Goal: Task Accomplishment & Management: Manage account settings

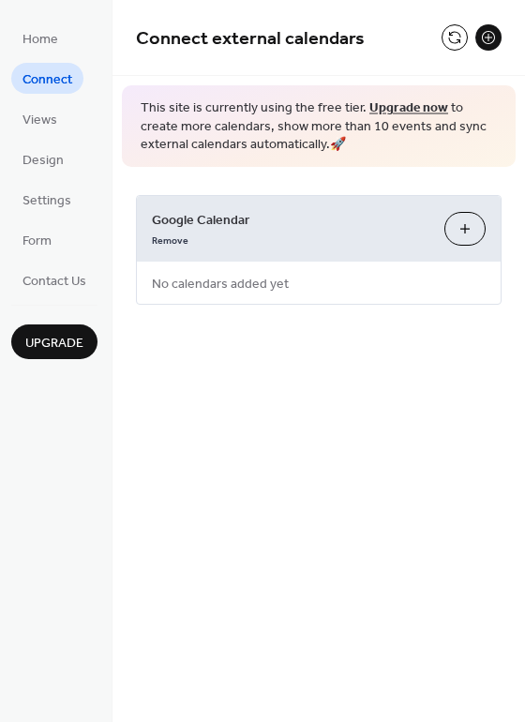
click at [294, 223] on span "Google Calendar" at bounding box center [291, 220] width 278 height 20
click at [212, 222] on span "Google Calendar" at bounding box center [291, 220] width 278 height 20
click at [50, 32] on span "Home" at bounding box center [41, 40] width 36 height 20
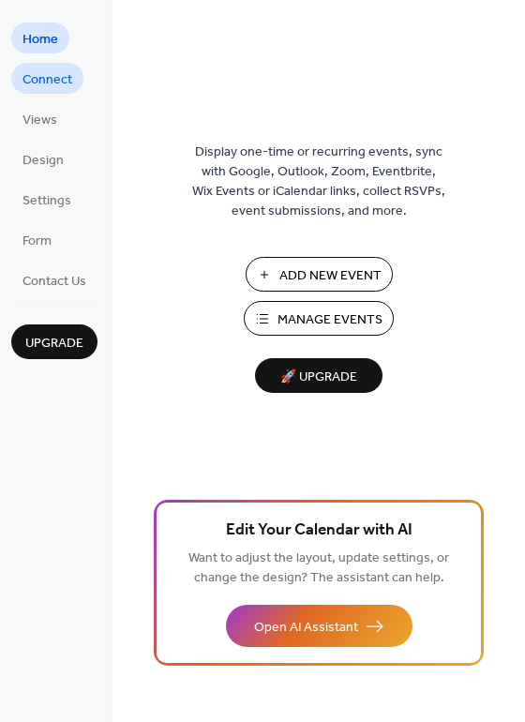
click at [68, 84] on span "Connect" at bounding box center [48, 80] width 50 height 20
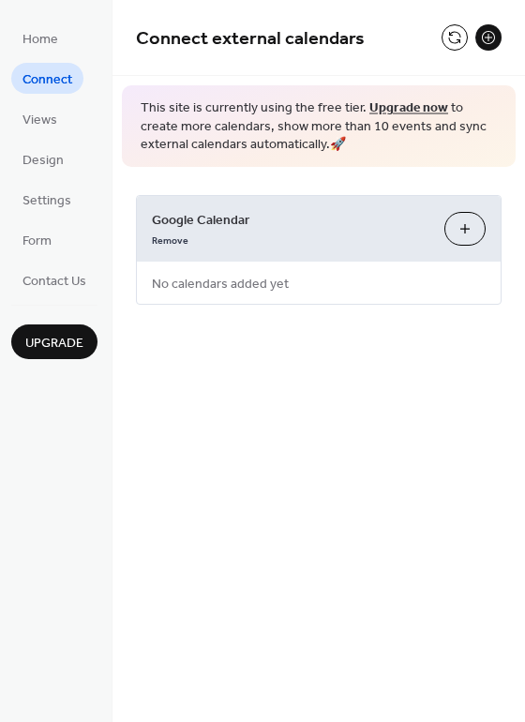
click at [455, 236] on button "Choose Calendars" at bounding box center [464, 229] width 41 height 34
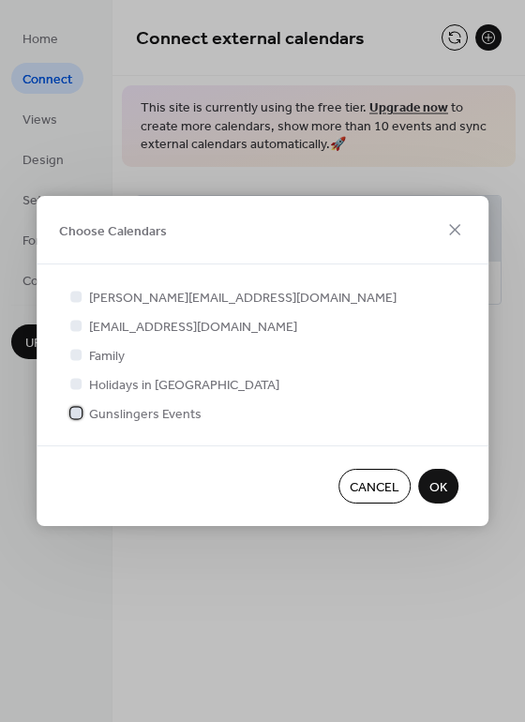
click at [88, 413] on label "Gunslingers Events" at bounding box center [134, 413] width 135 height 20
click at [431, 483] on span "OK" at bounding box center [438, 488] width 18 height 20
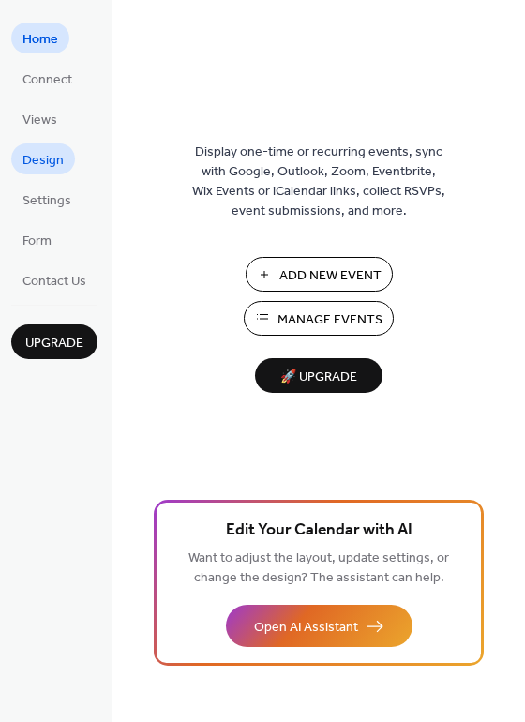
click at [53, 171] on span "Design" at bounding box center [43, 161] width 41 height 20
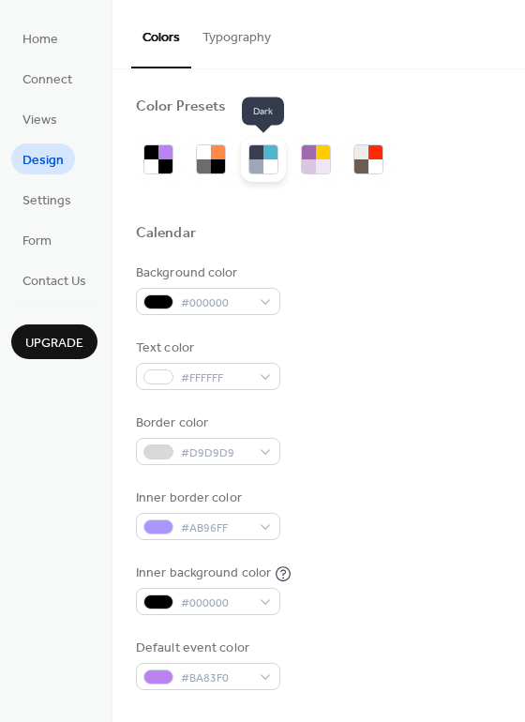
click at [267, 166] on div at bounding box center [270, 166] width 14 height 14
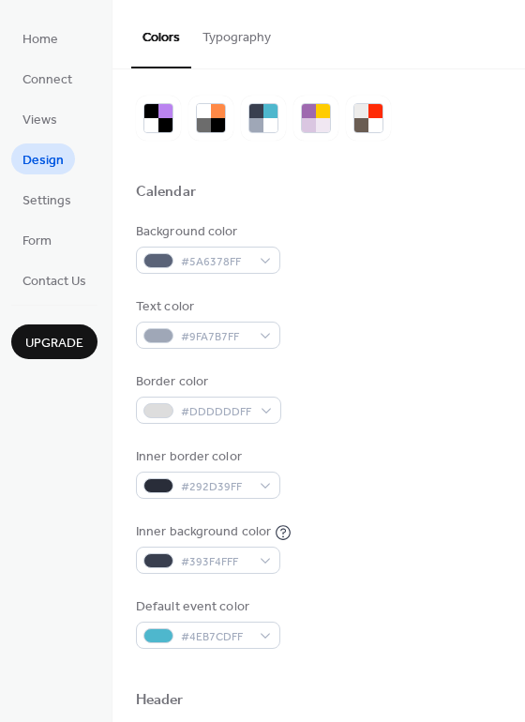
scroll to position [188, 0]
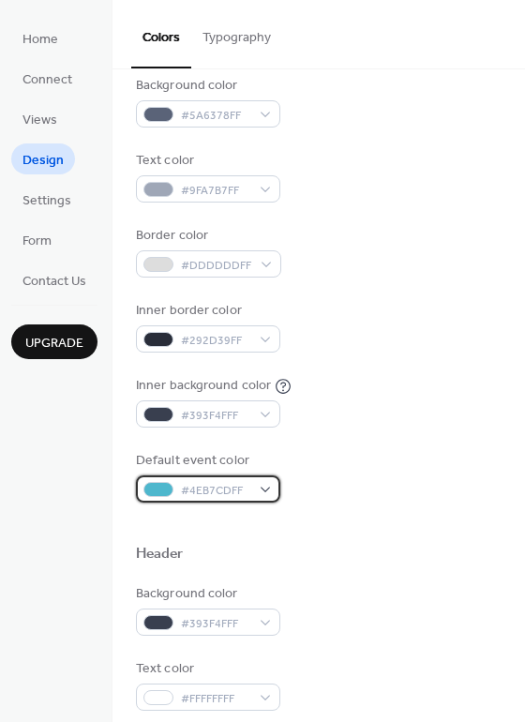
click at [270, 490] on div "#4EB7CDFF" at bounding box center [208, 488] width 144 height 27
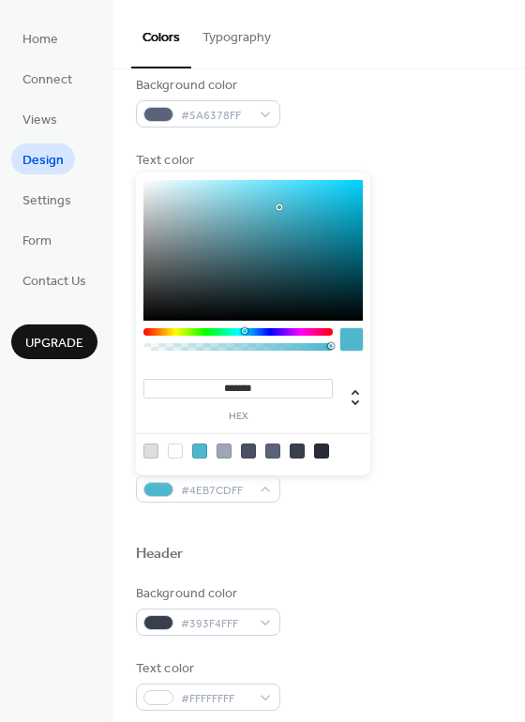
click at [176, 335] on div at bounding box center [237, 332] width 189 height 8
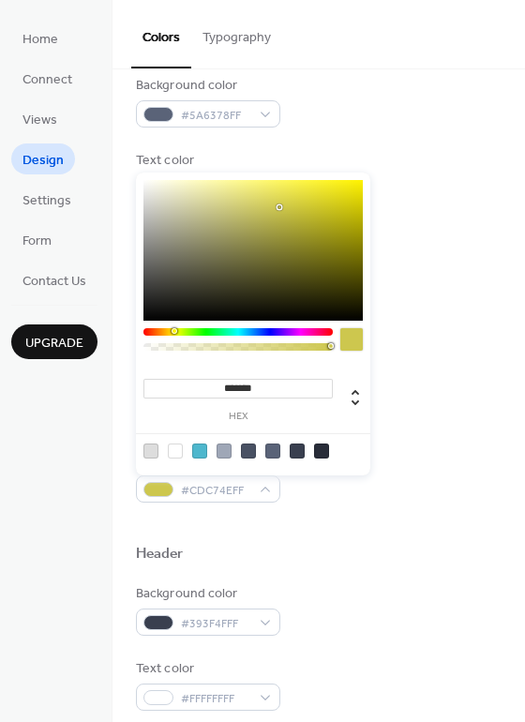
click at [173, 335] on div at bounding box center [237, 332] width 189 height 8
click at [171, 335] on div at bounding box center [237, 332] width 189 height 8
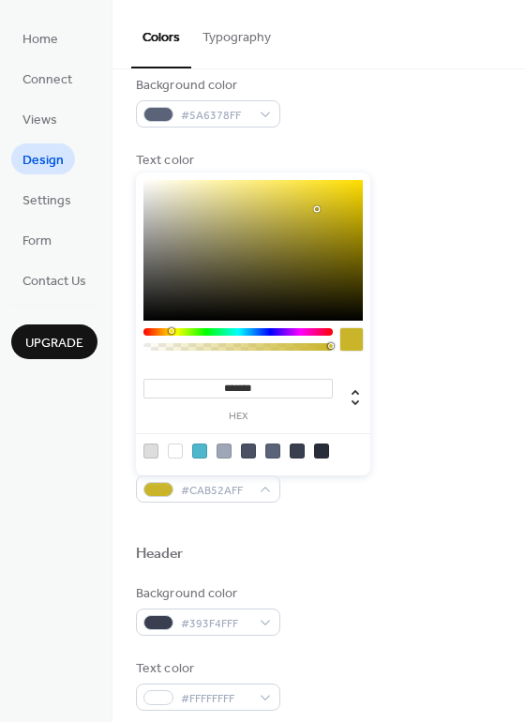
type input "*******"
drag, startPoint x: 287, startPoint y: 248, endPoint x: 390, endPoint y: 173, distance: 128.1
click at [389, 173] on body "Home Connect Views Design Settings Form Contact Us Upgrade Design Upgrade Color…" at bounding box center [262, 361] width 525 height 722
click at [350, 500] on div "Default event color #FFDD00FF" at bounding box center [319, 477] width 366 height 52
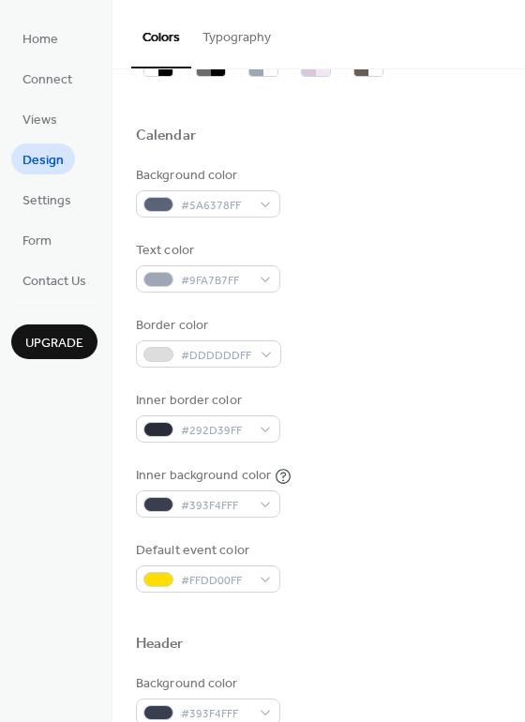
scroll to position [94, 0]
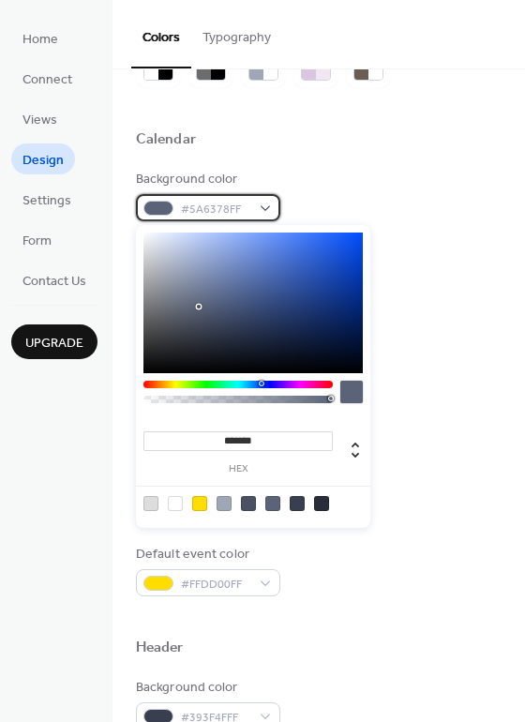
click at [255, 210] on div "#5A6378FF" at bounding box center [208, 207] width 144 height 27
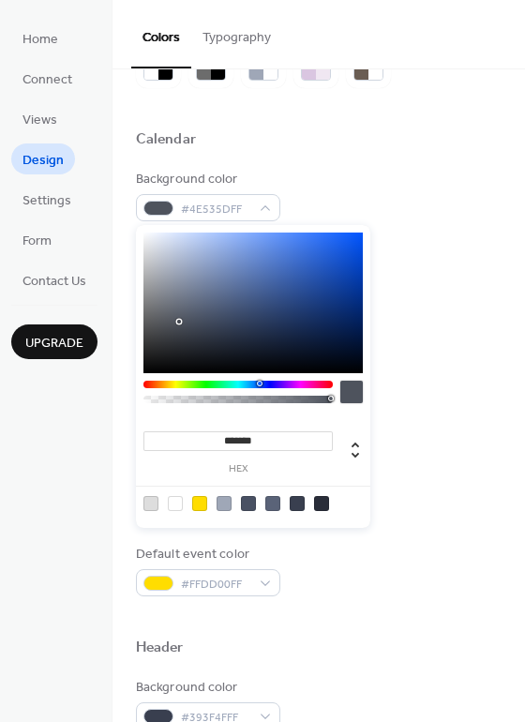
type input "*******"
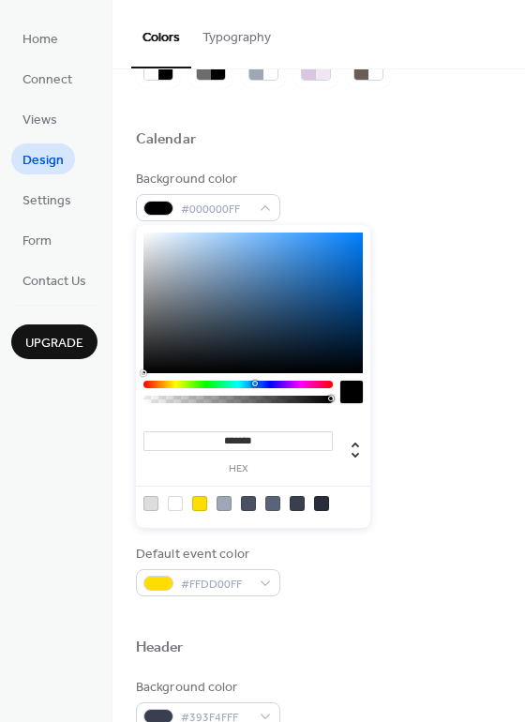
drag, startPoint x: 191, startPoint y: 308, endPoint x: 117, endPoint y: 411, distance: 127.0
click at [117, 411] on body "Home Connect Views Design Settings Form Contact Us Upgrade Design Upgrade Color…" at bounding box center [262, 361] width 525 height 722
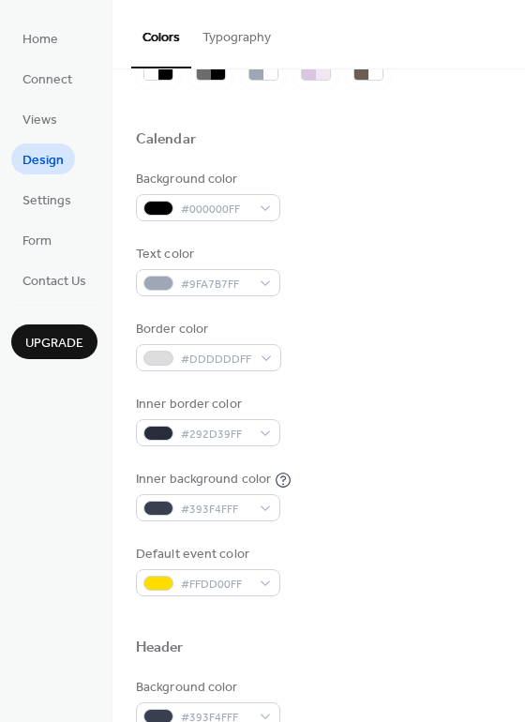
click at [465, 361] on div "Border color #DDDDDDFF" at bounding box center [319, 346] width 366 height 52
click at [260, 513] on div "#393F4FFF" at bounding box center [208, 507] width 144 height 27
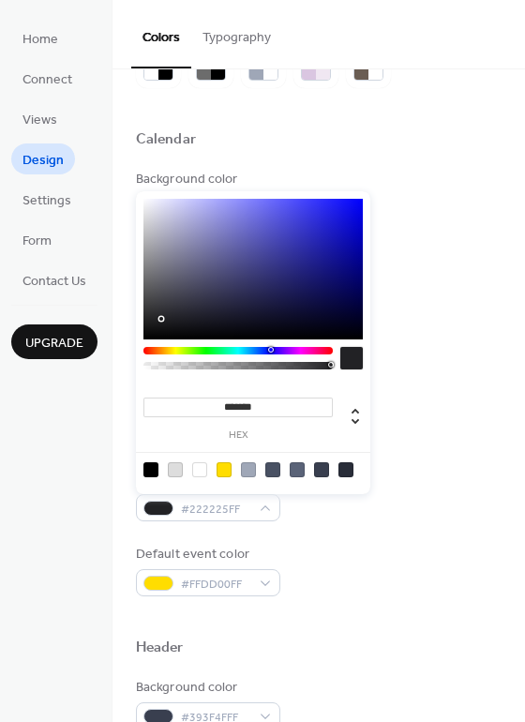
type input "*******"
drag, startPoint x: 203, startPoint y: 297, endPoint x: 159, endPoint y: 319, distance: 48.2
click at [159, 319] on div at bounding box center [252, 269] width 219 height 141
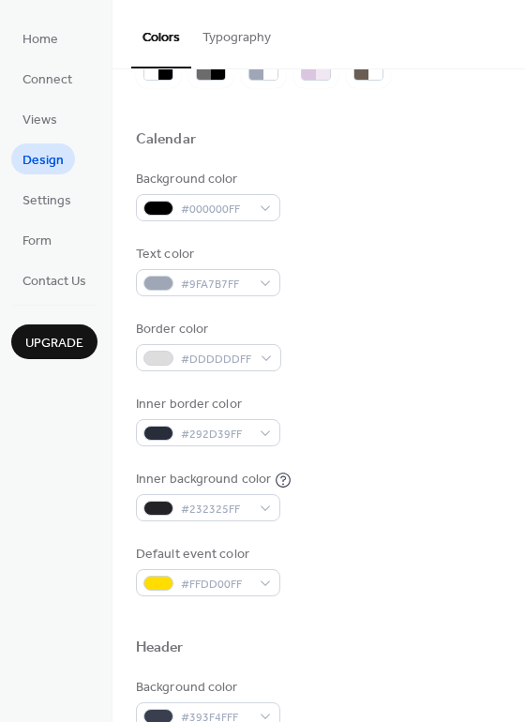
click at [442, 350] on div "Border color #DDDDDDFF" at bounding box center [319, 346] width 366 height 52
click at [244, 284] on span "#9FA7B7FF" at bounding box center [215, 285] width 69 height 20
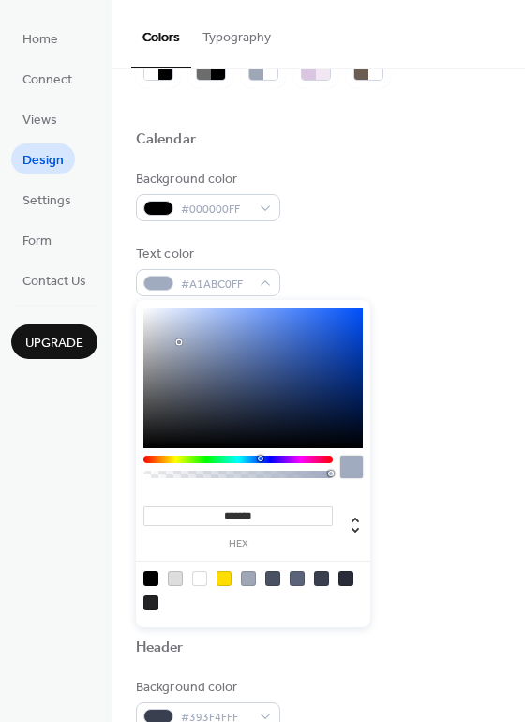
type input "*******"
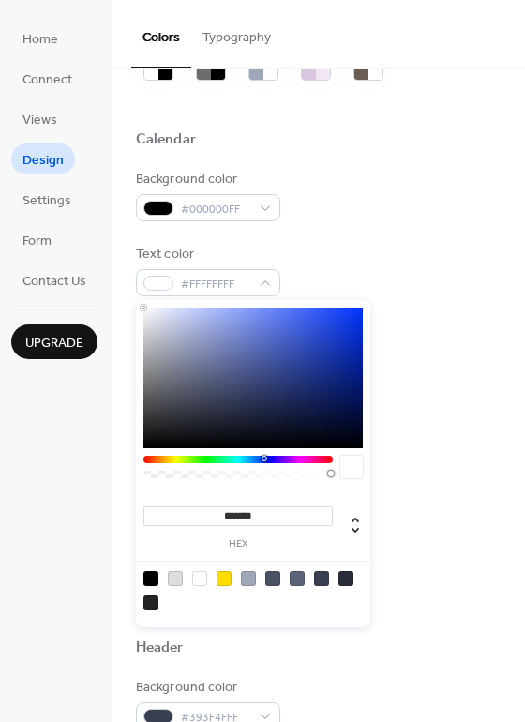
drag, startPoint x: 179, startPoint y: 342, endPoint x: 125, endPoint y: 294, distance: 72.4
click at [126, 294] on body "Home Connect Views Design Settings Form Contact Us Upgrade Design Upgrade Color…" at bounding box center [262, 361] width 525 height 722
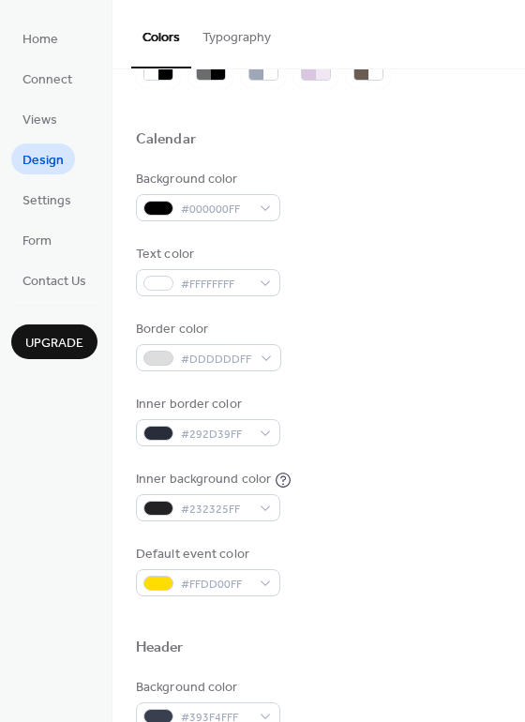
click at [353, 273] on div "Text color #FFFFFFFF" at bounding box center [319, 271] width 366 height 52
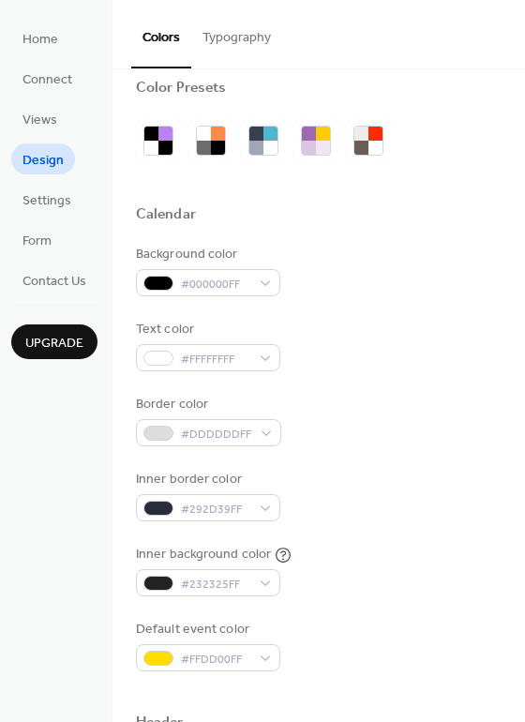
scroll to position [0, 0]
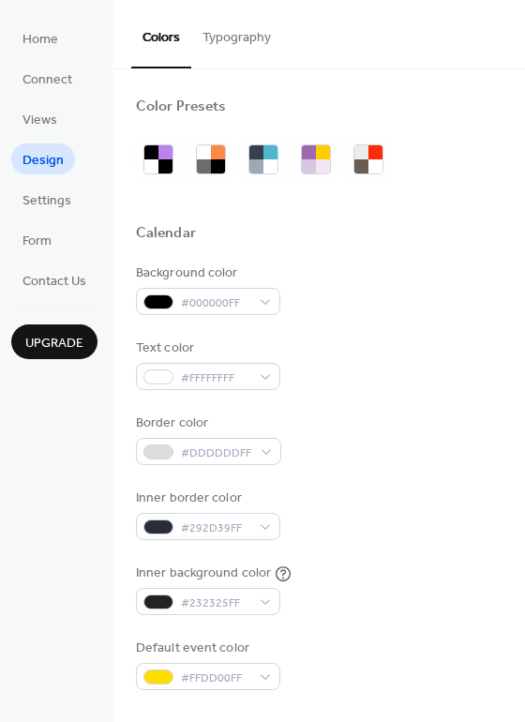
click at [236, 39] on button "Typography" at bounding box center [236, 33] width 91 height 67
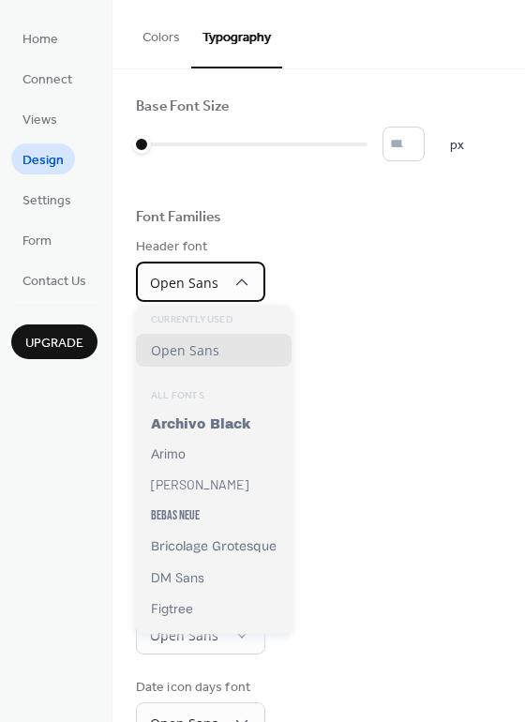
click at [243, 285] on icon at bounding box center [242, 282] width 19 height 19
click at [376, 309] on div "Base Font Size * px Font Families Header font Open Sans Week days font Open San…" at bounding box center [319, 464] width 366 height 733
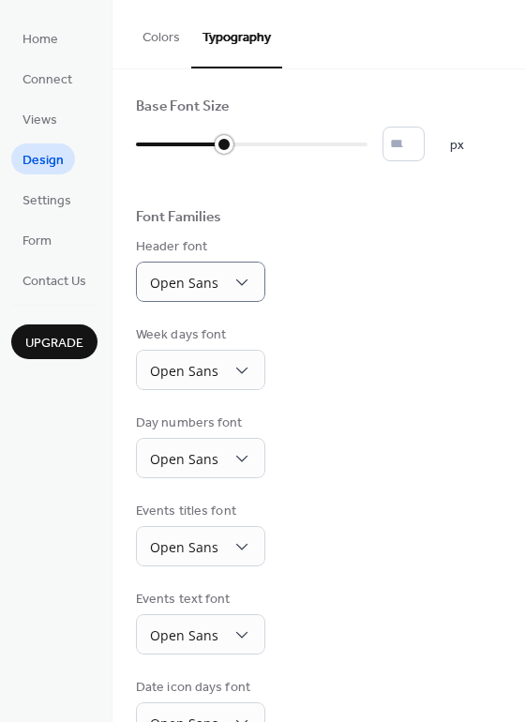
type input "**"
drag, startPoint x: 140, startPoint y: 143, endPoint x: 245, endPoint y: 152, distance: 105.3
click at [245, 152] on div at bounding box center [194, 144] width 116 height 30
click at [310, 210] on div "Font Families" at bounding box center [319, 220] width 366 height 24
